Goal: Information Seeking & Learning: Learn about a topic

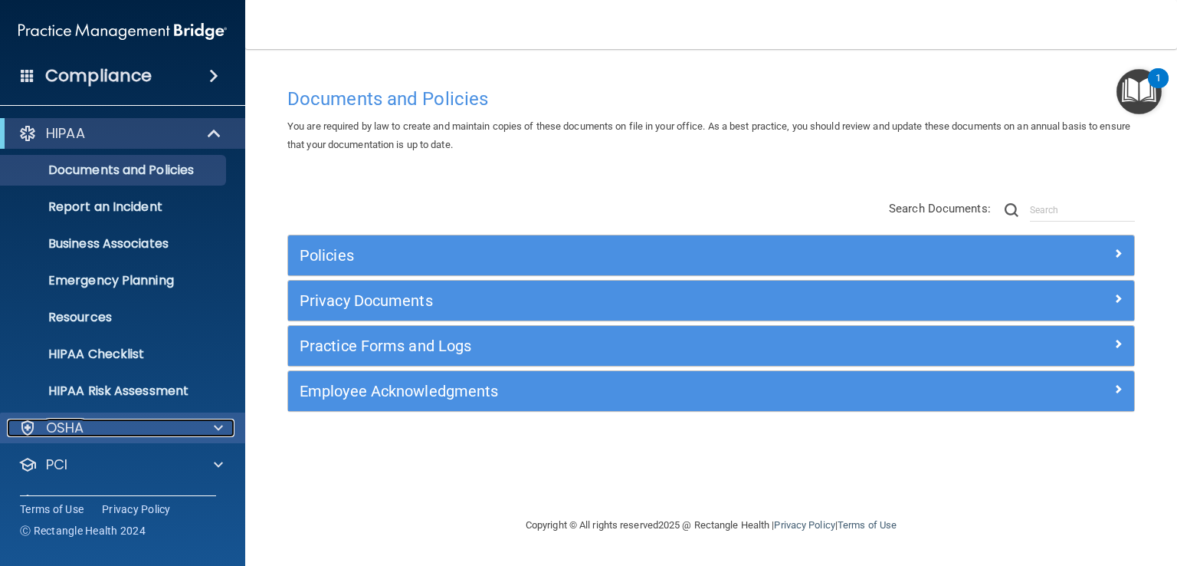
click at [187, 431] on div "OSHA" at bounding box center [102, 427] width 190 height 18
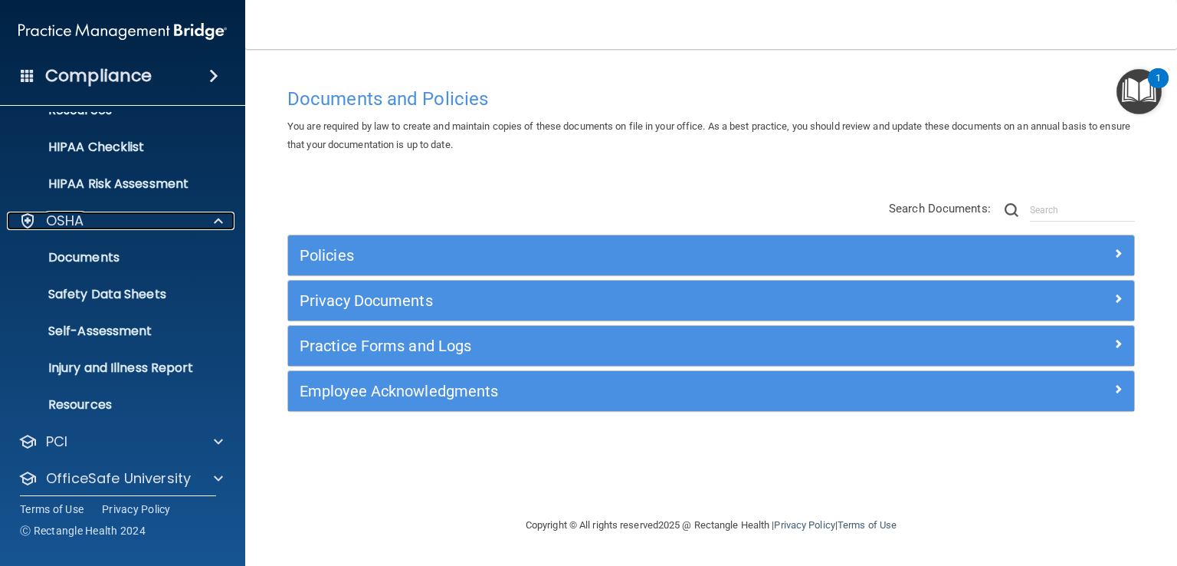
scroll to position [254, 0]
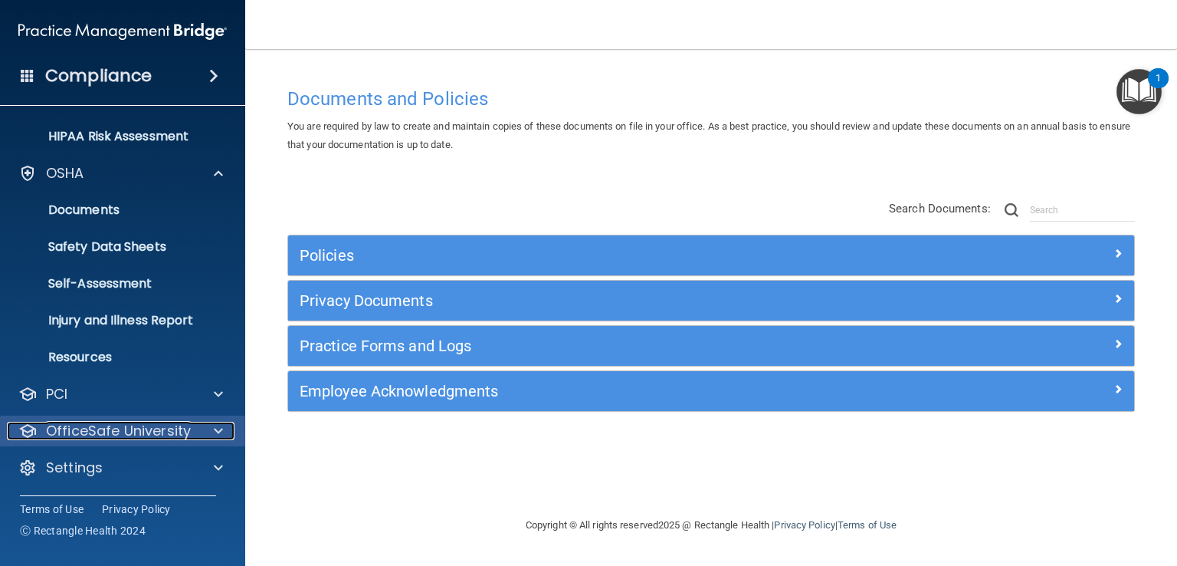
click at [170, 429] on p "OfficeSafe University" at bounding box center [118, 430] width 145 height 18
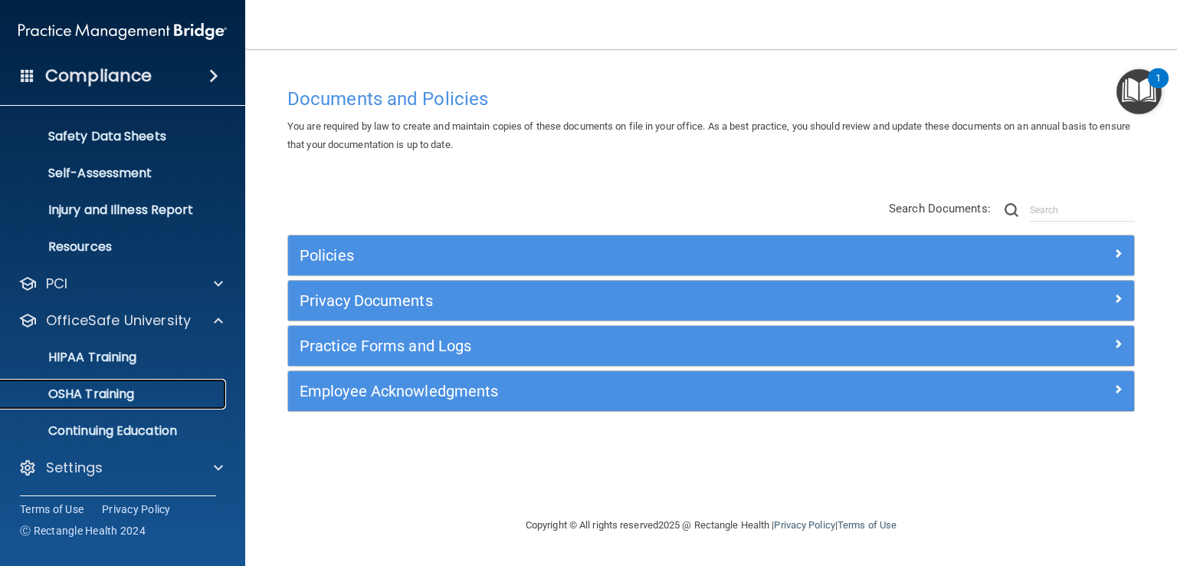
click at [128, 395] on p "OSHA Training" at bounding box center [72, 393] width 124 height 15
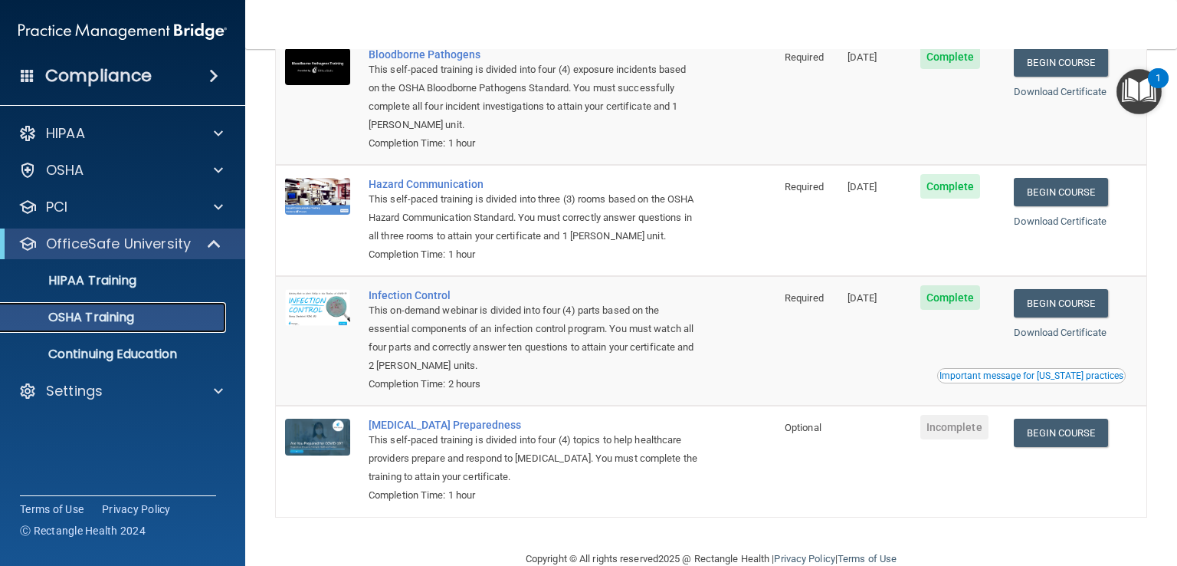
scroll to position [153, 0]
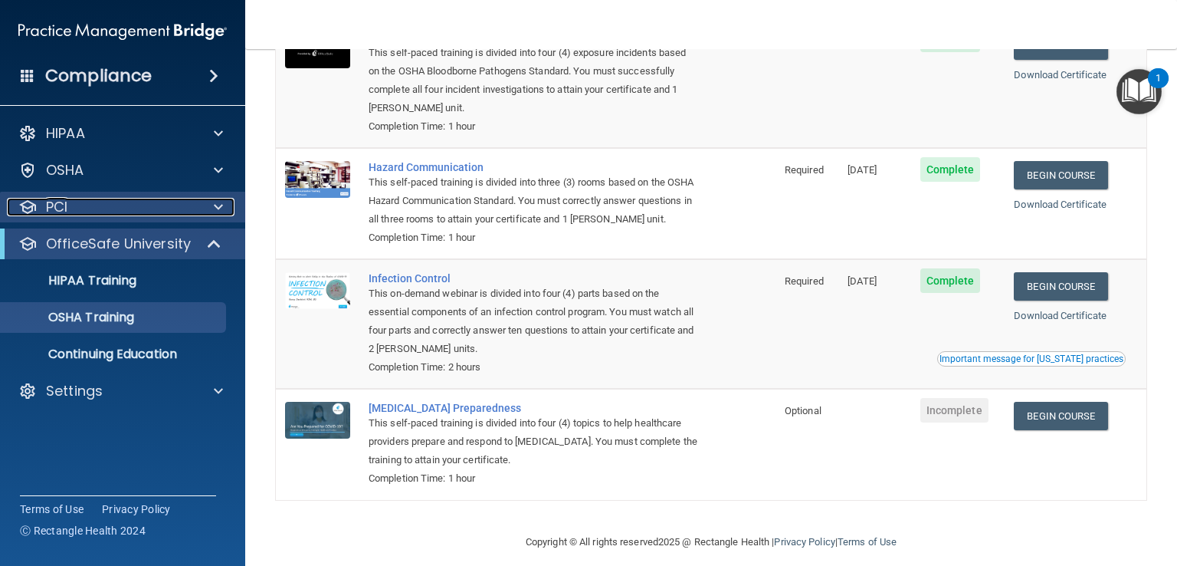
click at [197, 213] on div at bounding box center [216, 207] width 38 height 18
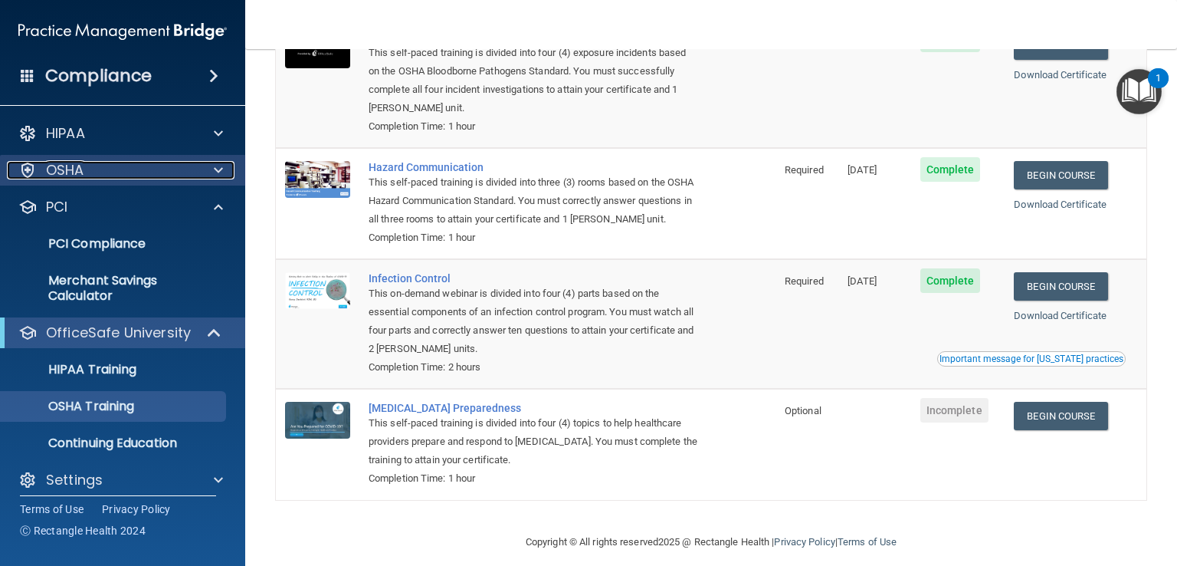
click at [212, 169] on div at bounding box center [216, 170] width 38 height 18
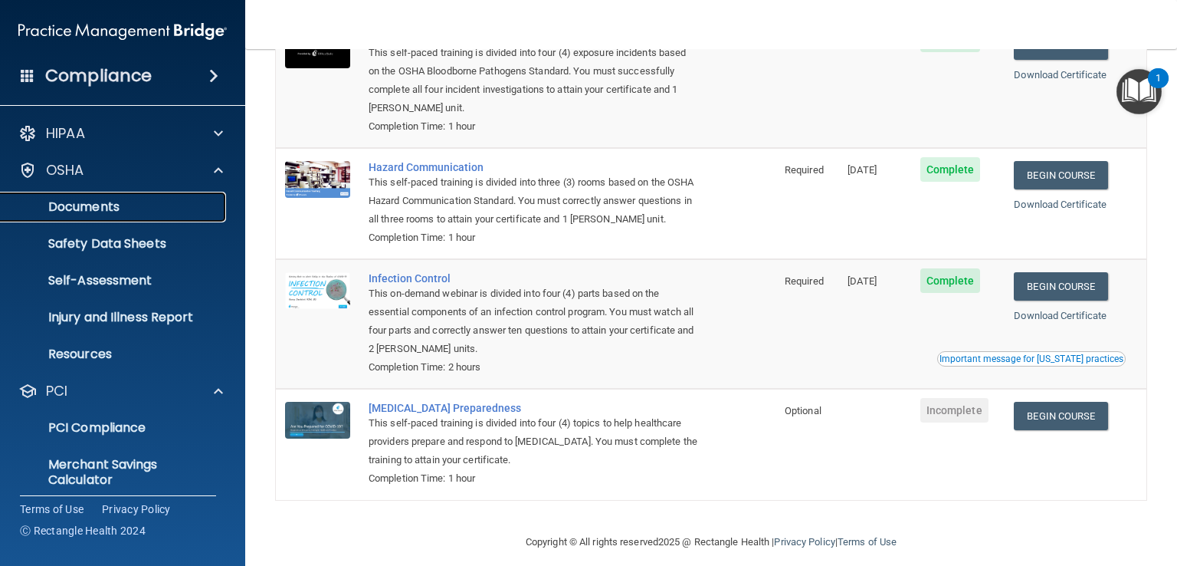
click at [94, 202] on p "Documents" at bounding box center [114, 206] width 209 height 15
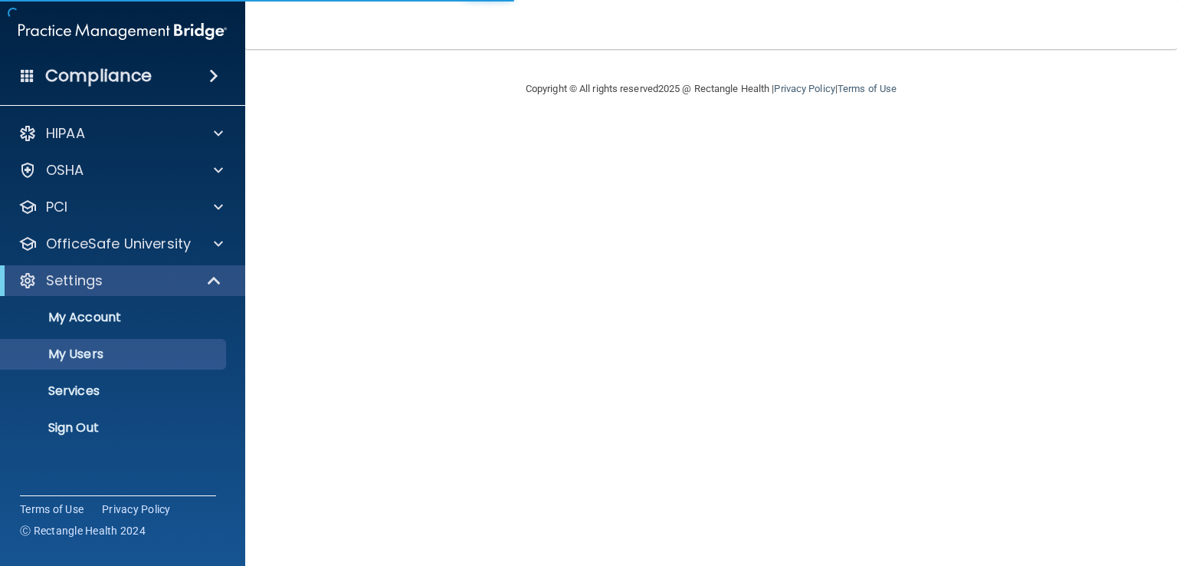
select select "20"
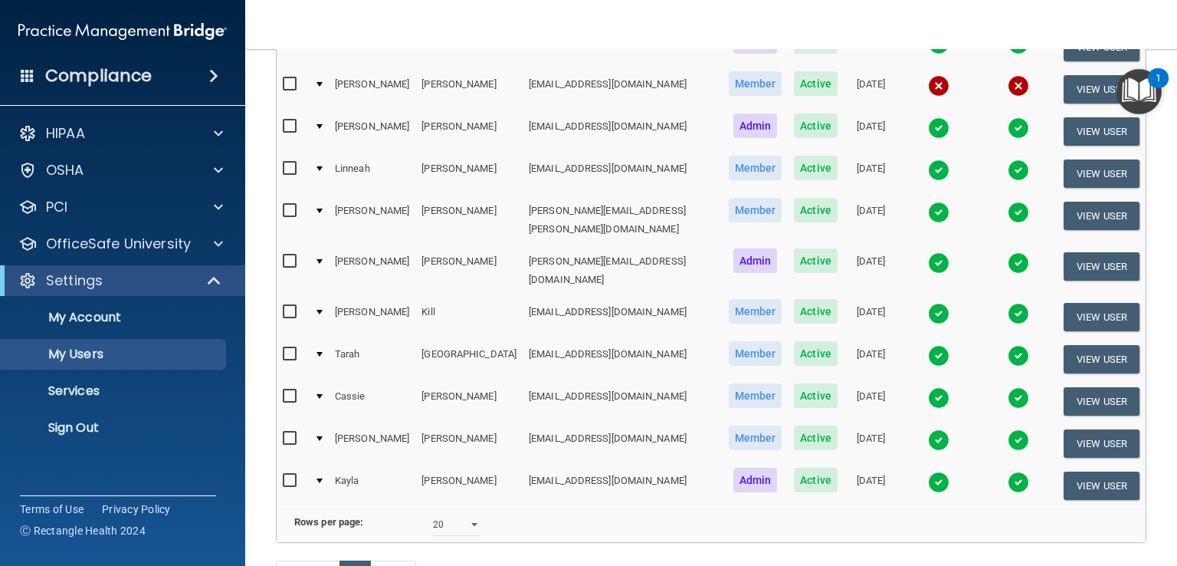
scroll to position [544, 0]
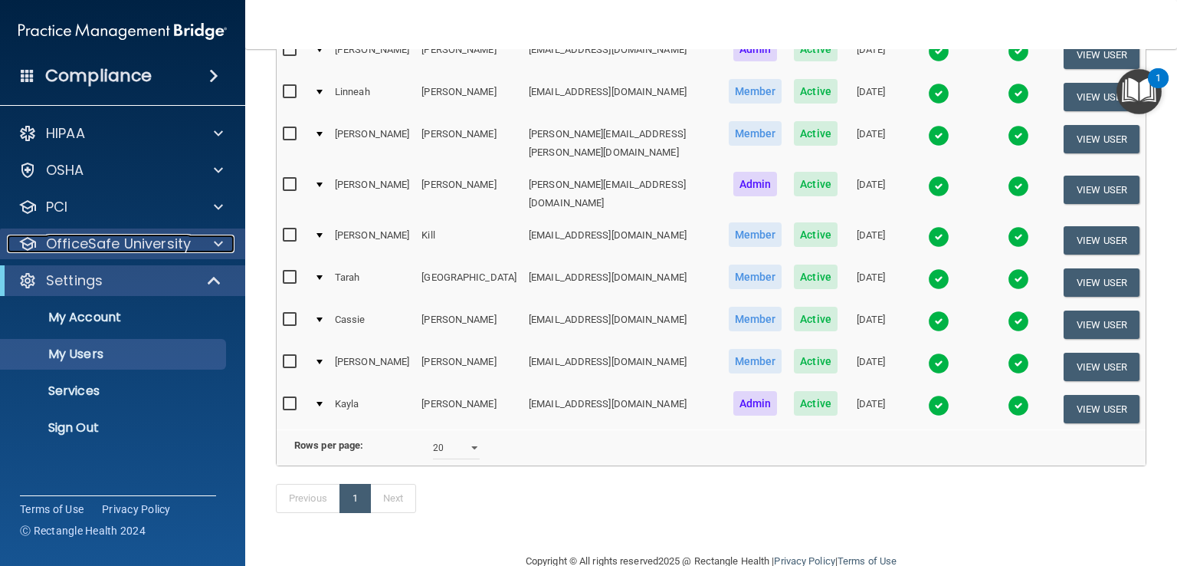
click at [208, 245] on div at bounding box center [216, 243] width 38 height 18
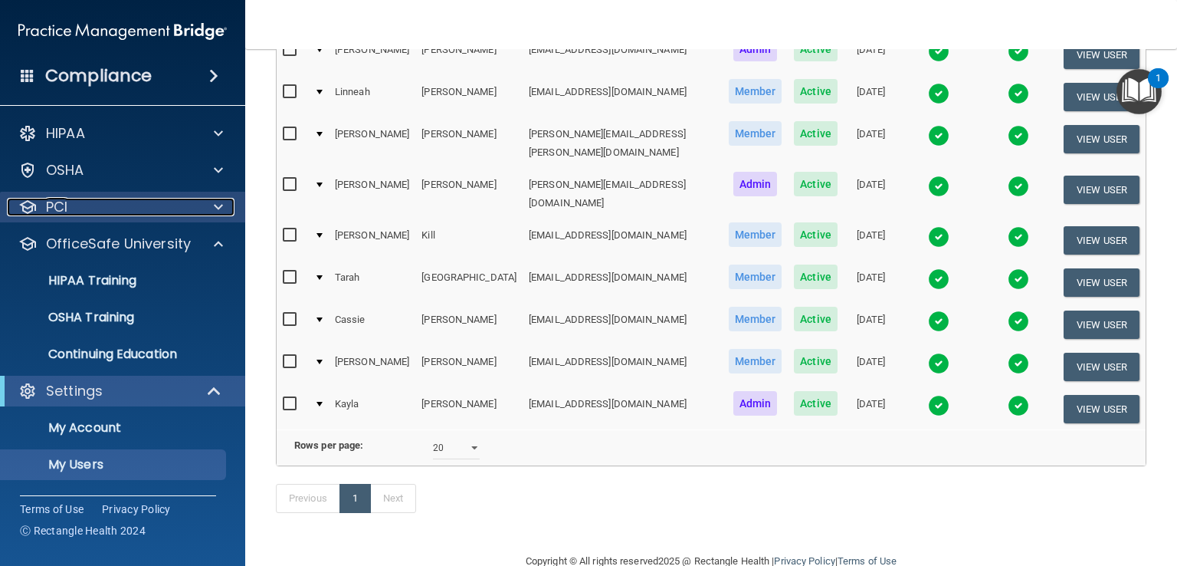
click at [212, 205] on div at bounding box center [216, 207] width 38 height 18
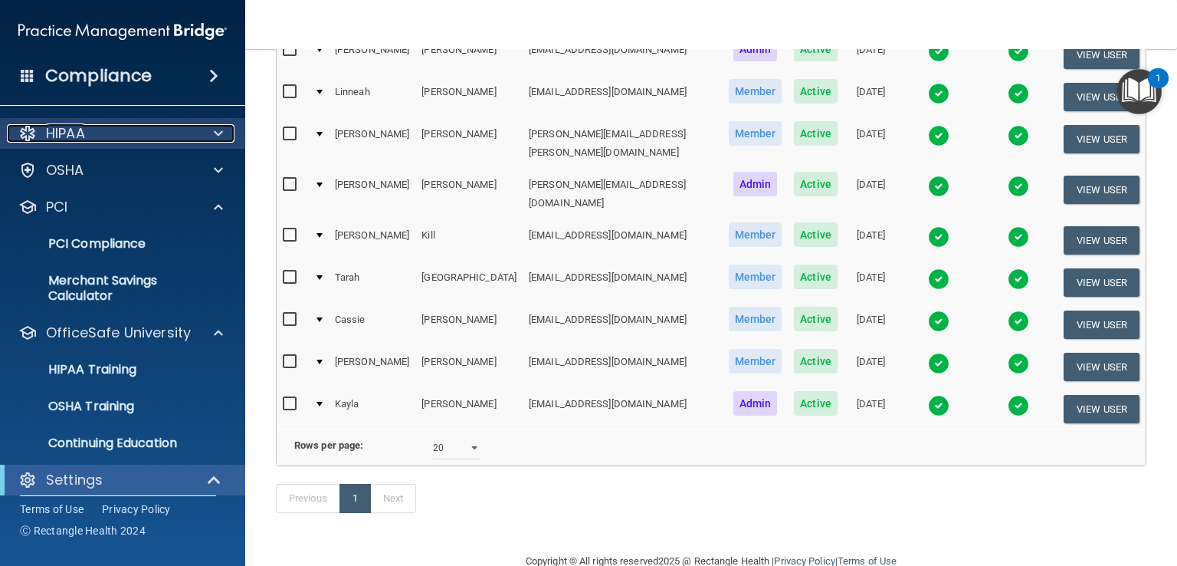
click at [212, 133] on div at bounding box center [216, 133] width 38 height 18
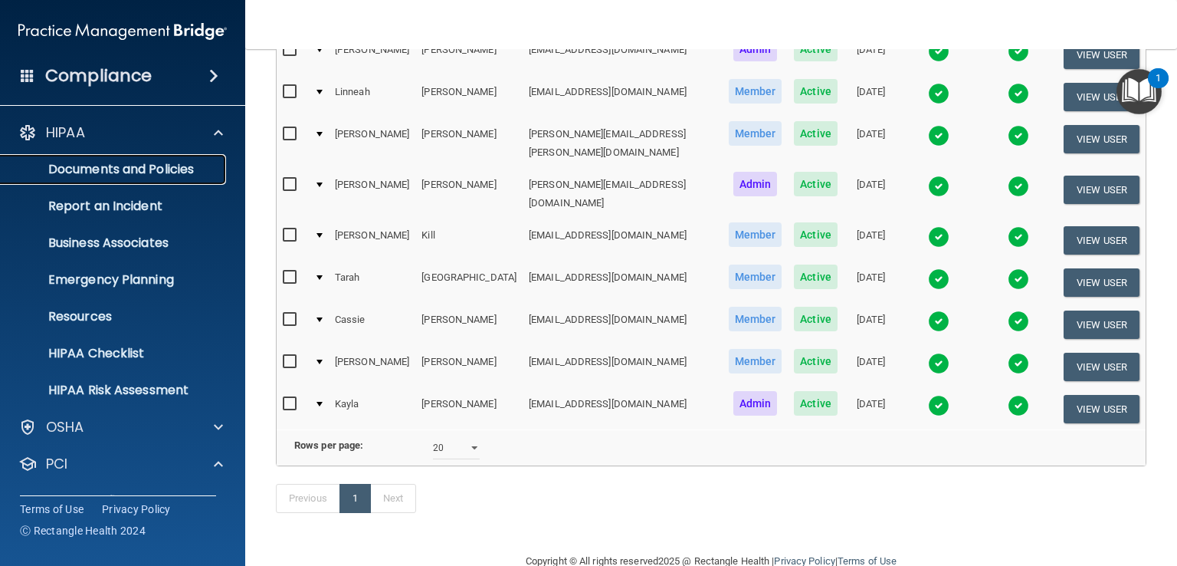
click at [193, 169] on p "Documents and Policies" at bounding box center [114, 169] width 209 height 15
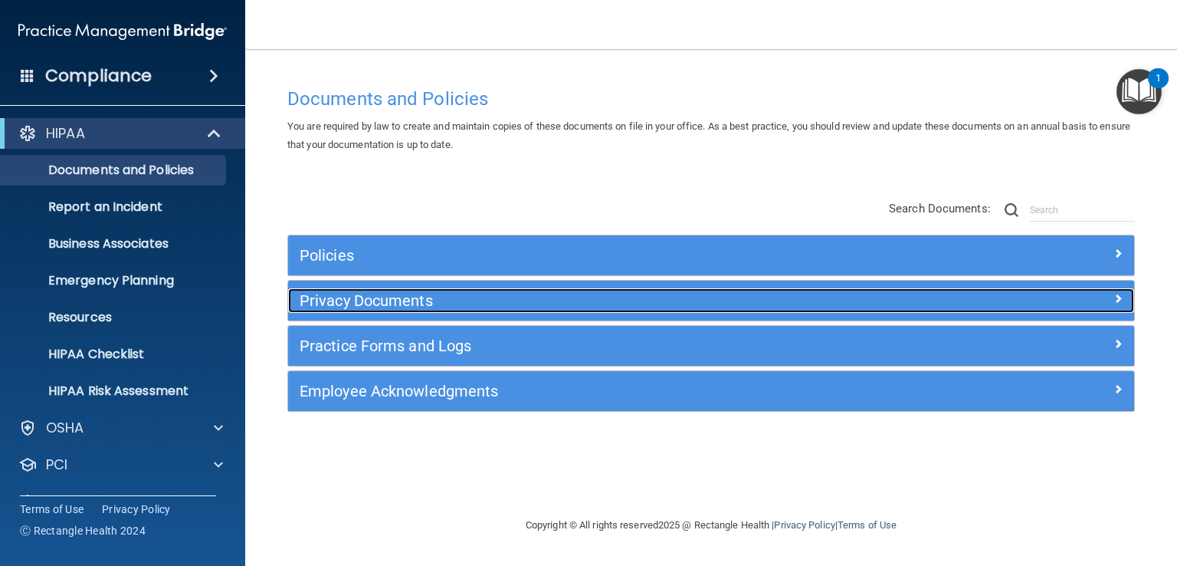
click at [438, 301] on h5 "Privacy Documents" at bounding box center [606, 300] width 612 height 17
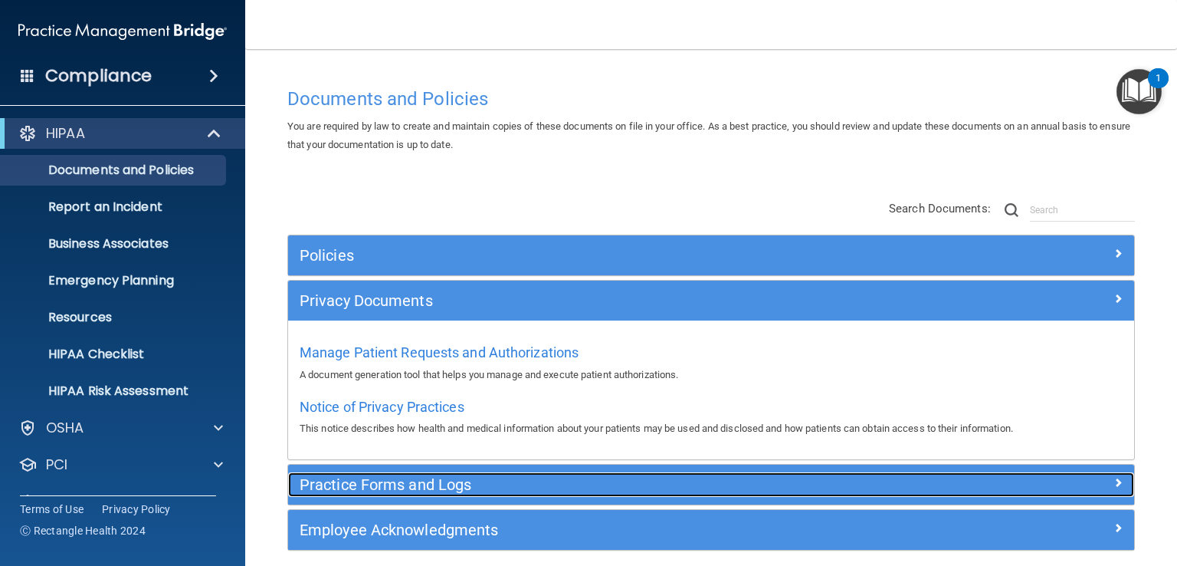
click at [453, 495] on div "Practice Forms and Logs" at bounding box center [605, 484] width 635 height 25
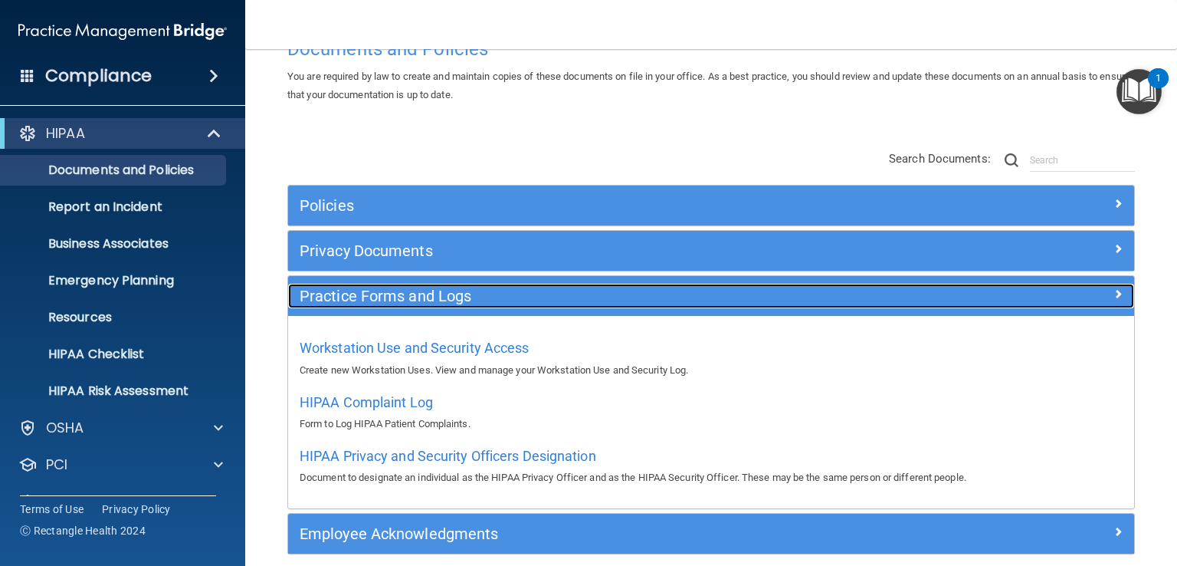
scroll to position [116, 0]
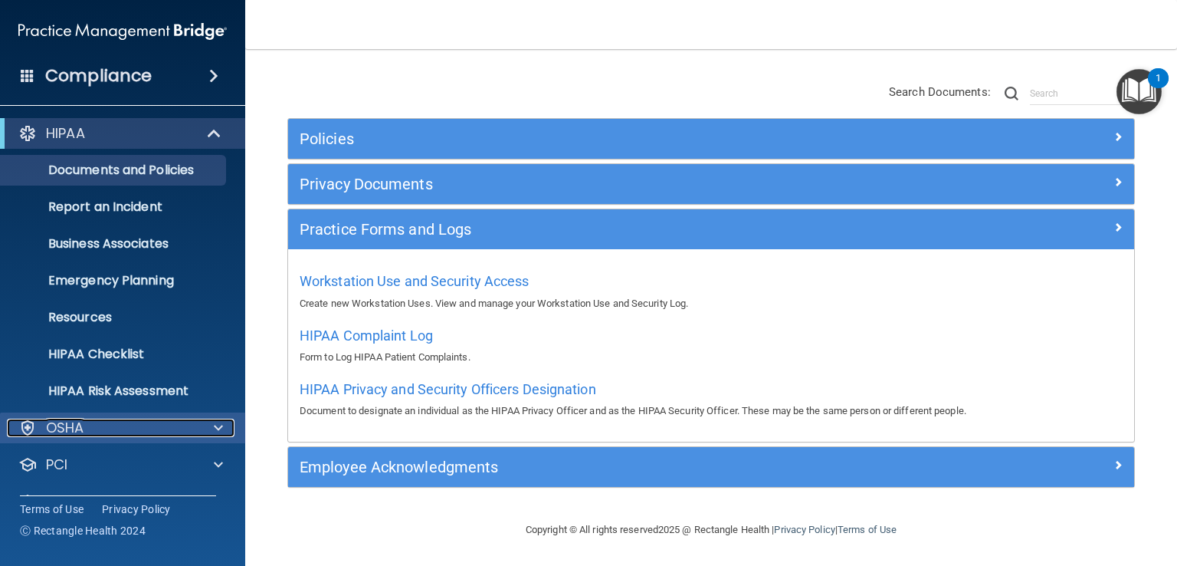
click at [221, 428] on span at bounding box center [218, 427] width 9 height 18
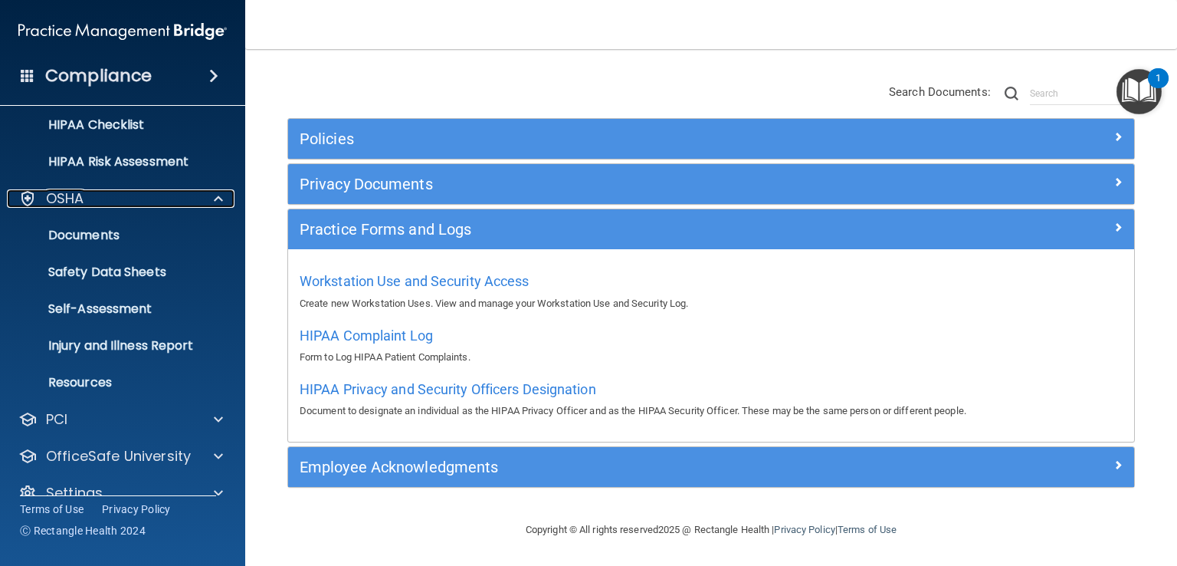
scroll to position [230, 0]
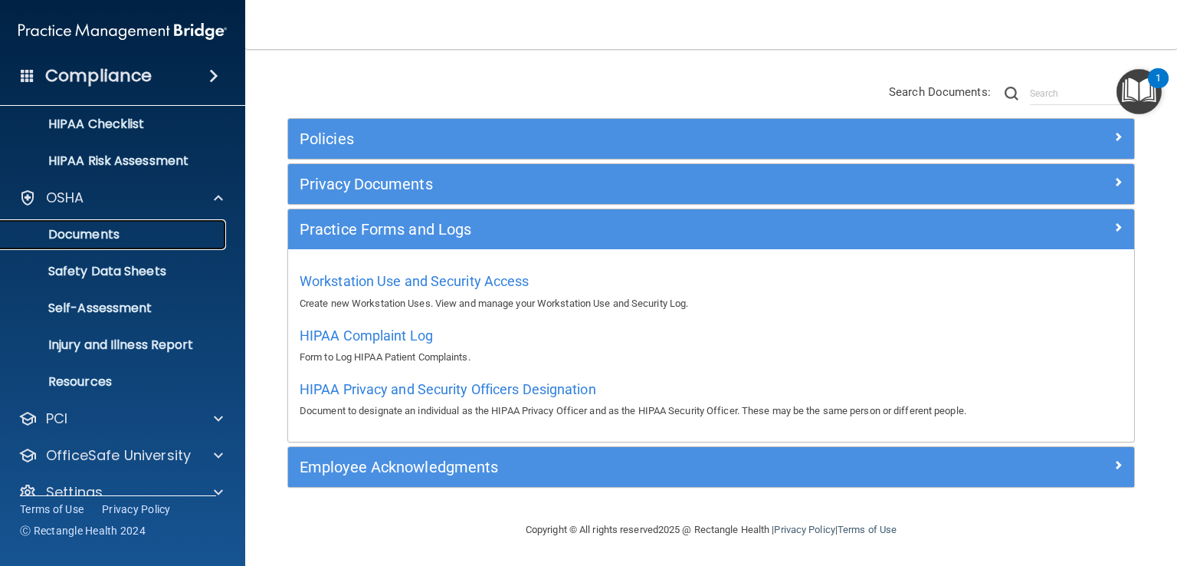
click at [139, 240] on p "Documents" at bounding box center [114, 234] width 209 height 15
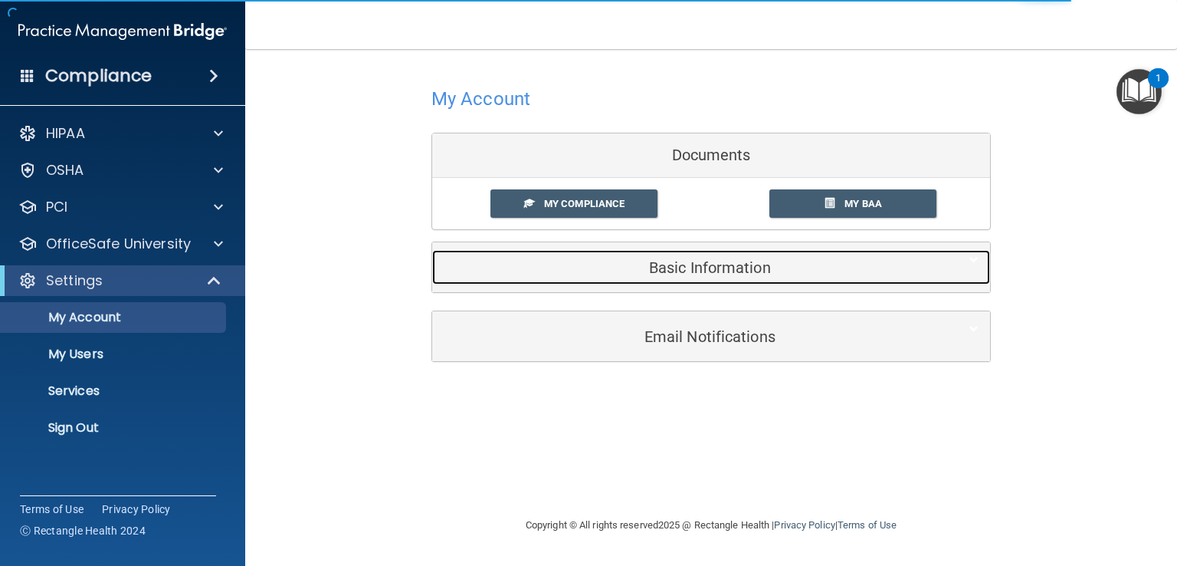
click at [729, 282] on div "Basic Information" at bounding box center [687, 267] width 511 height 34
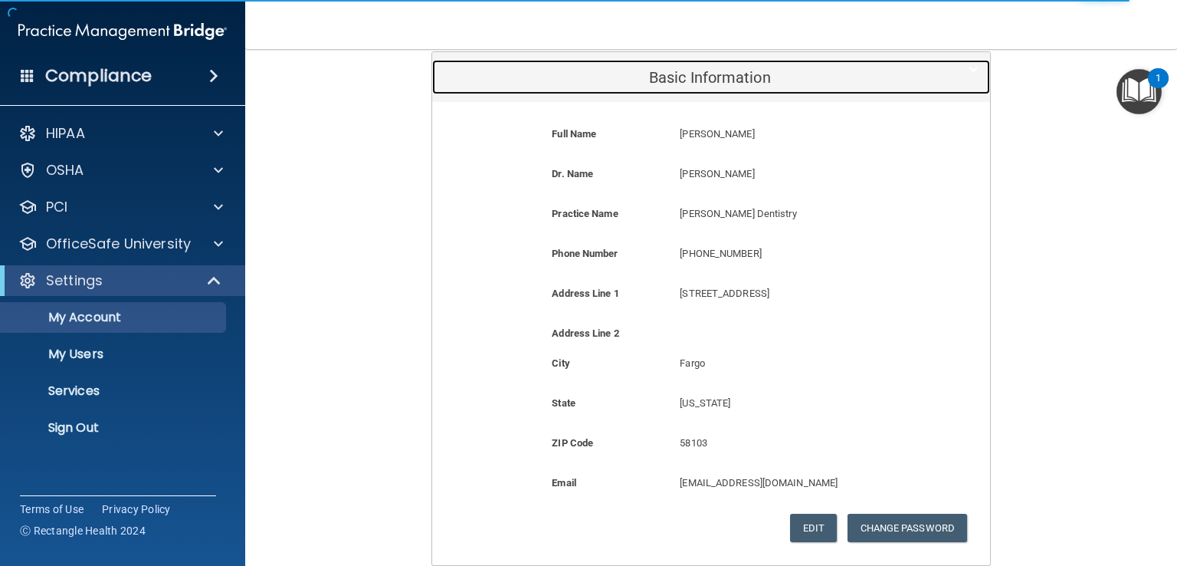
scroll to position [230, 0]
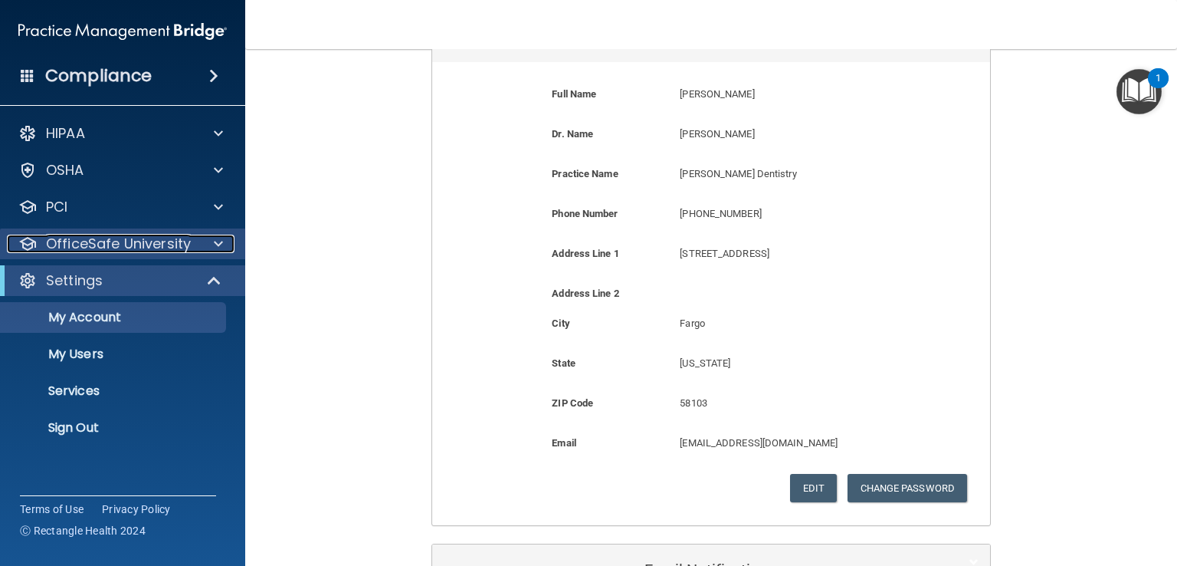
click at [195, 249] on div "OfficeSafe University" at bounding box center [102, 243] width 190 height 18
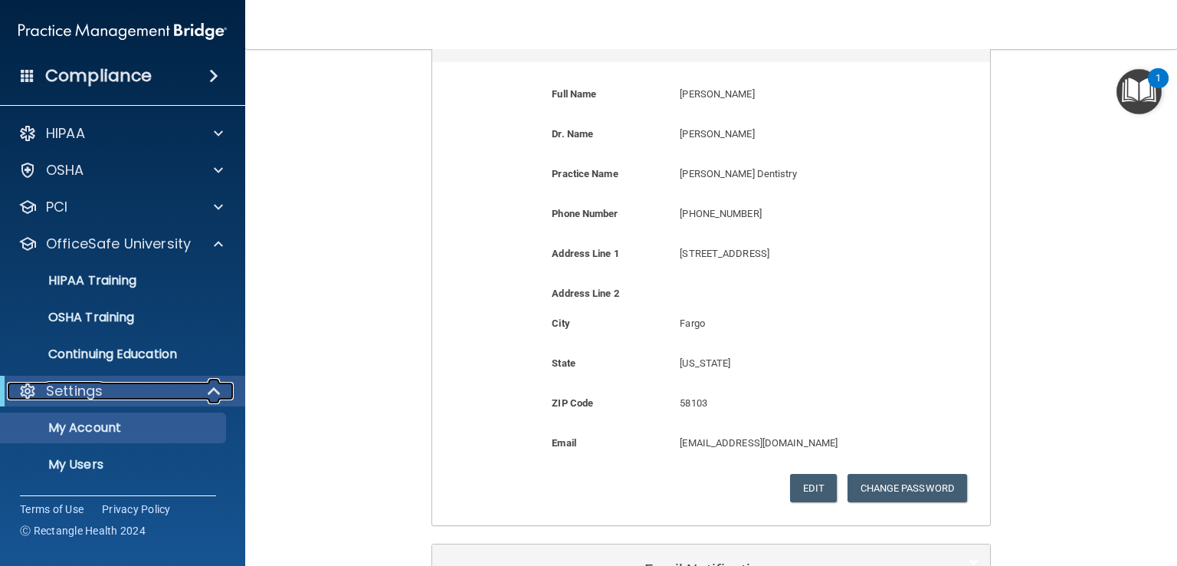
click at [210, 393] on span at bounding box center [215, 391] width 13 height 18
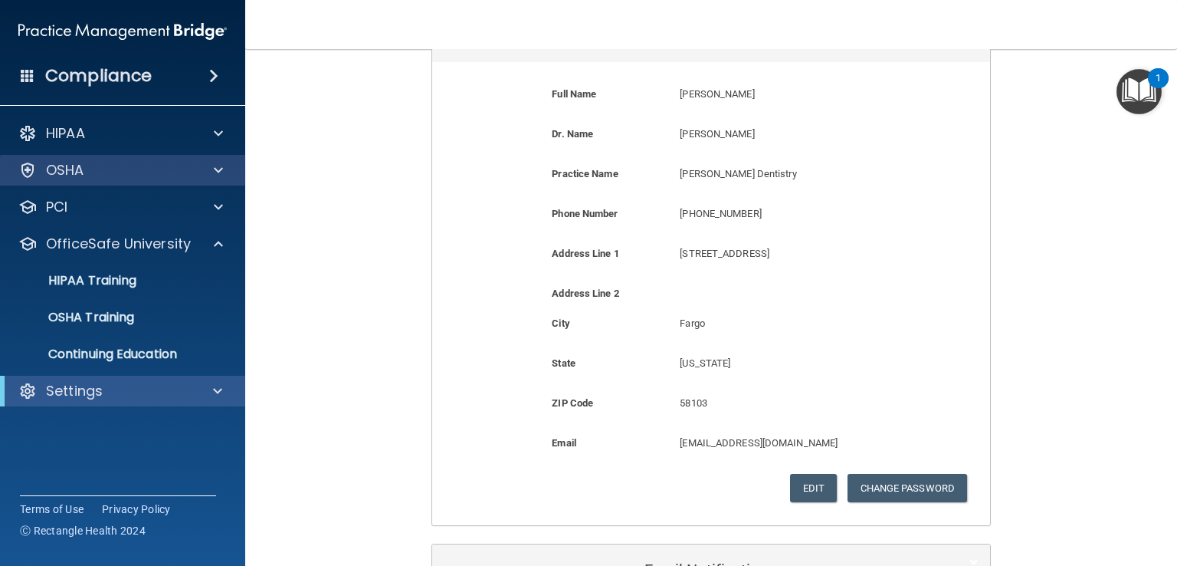
click at [190, 180] on div "OSHA" at bounding box center [123, 170] width 246 height 31
click at [216, 162] on span at bounding box center [218, 170] width 9 height 18
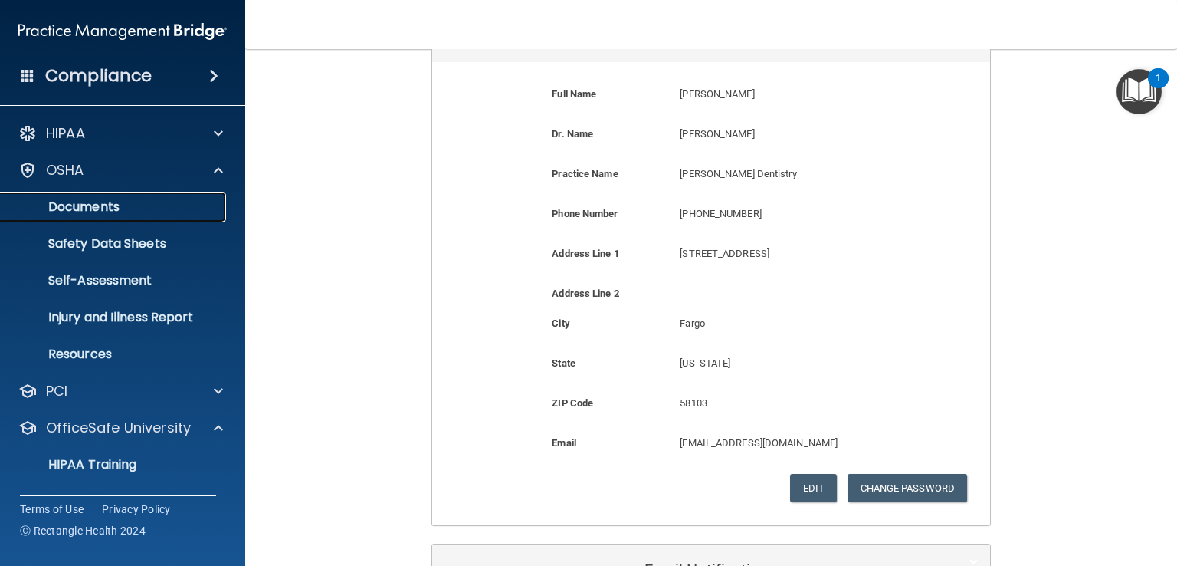
click at [89, 206] on p "Documents" at bounding box center [114, 206] width 209 height 15
